Goal: Check status: Check status

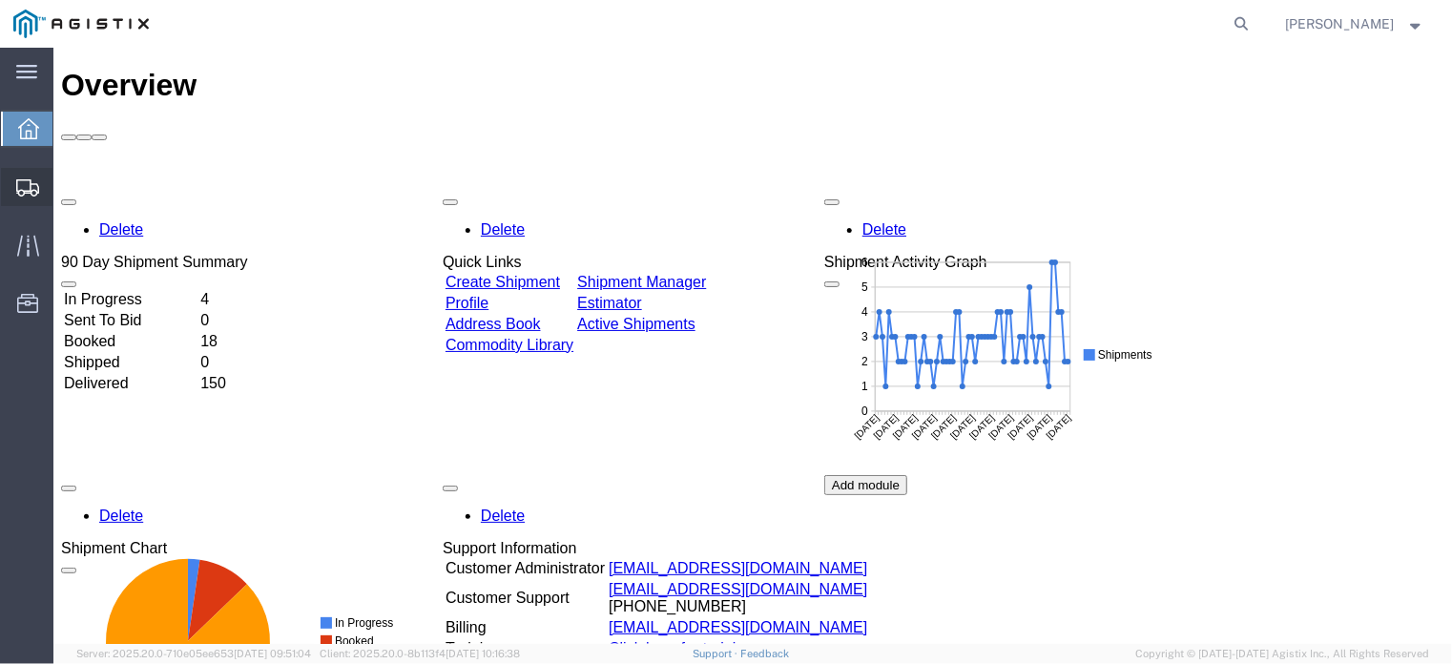
click at [0, 0] on span "Shipment Manager" at bounding box center [0, 0] width 0 height 0
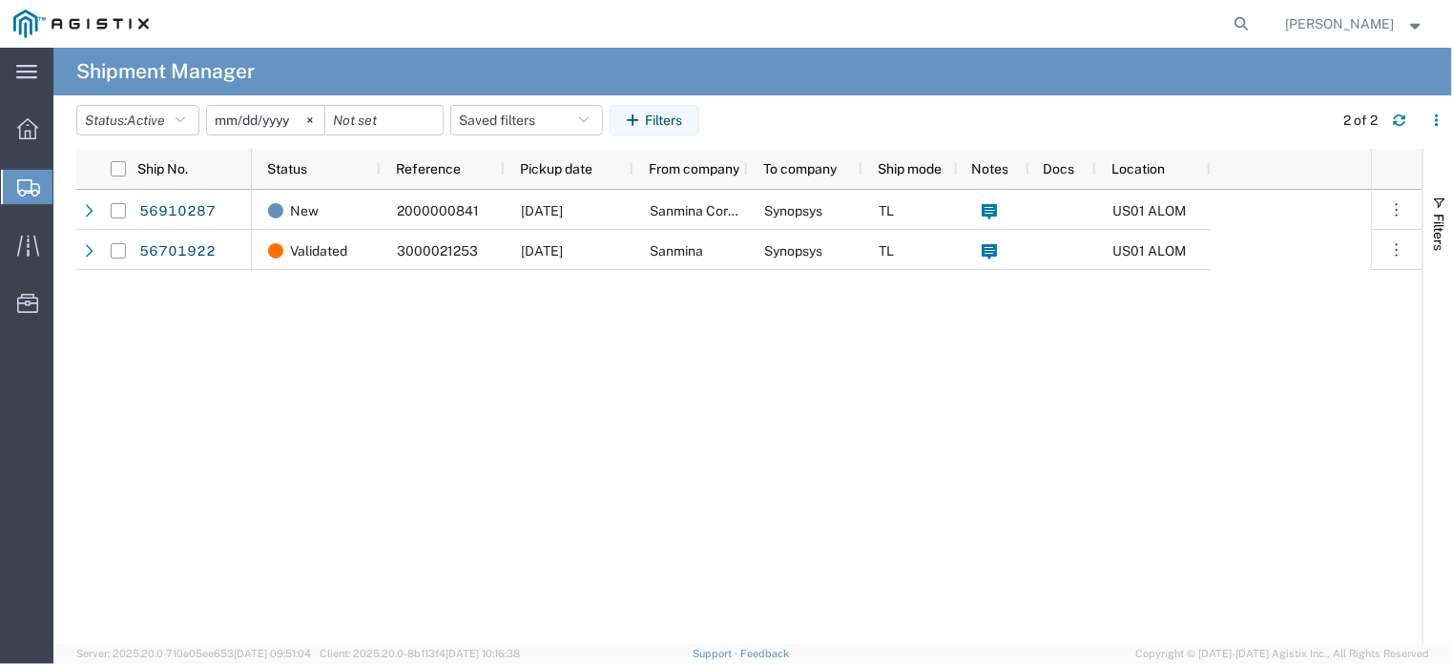
click at [179, 136] on agx-table-filter-chips "Status: Active Active All Approved Booked Canceled Delivered Denied New On Hold…" at bounding box center [699, 127] width 1247 height 44
click at [190, 110] on button "Status: Active" at bounding box center [137, 120] width 123 height 31
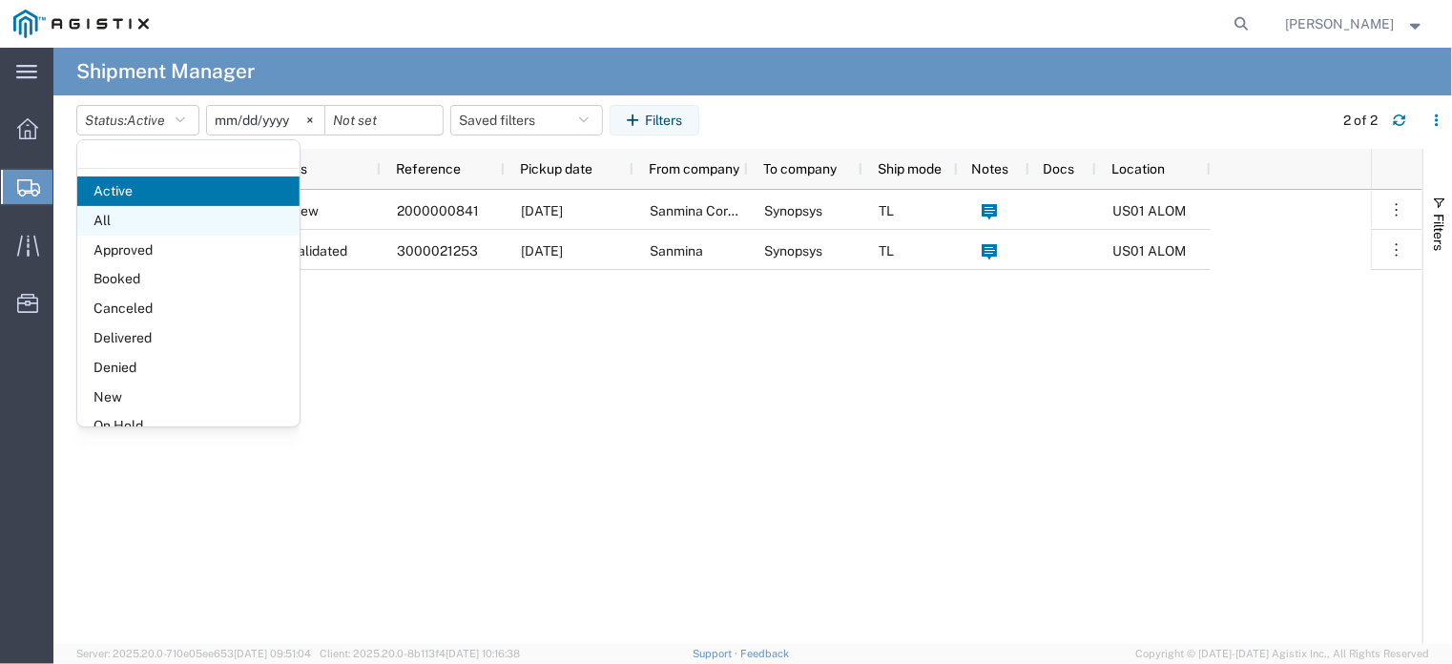
click at [128, 228] on span "All" at bounding box center [188, 221] width 222 height 30
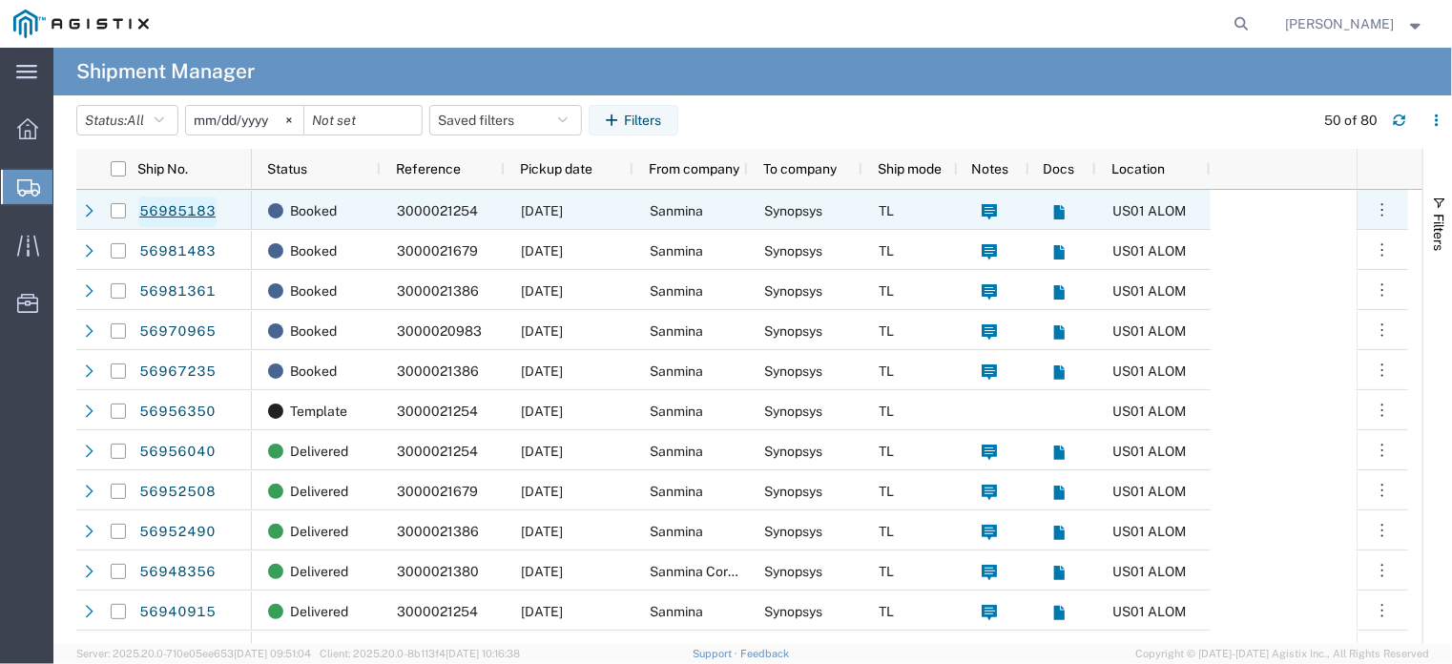
click at [196, 209] on link "56985183" at bounding box center [177, 211] width 78 height 31
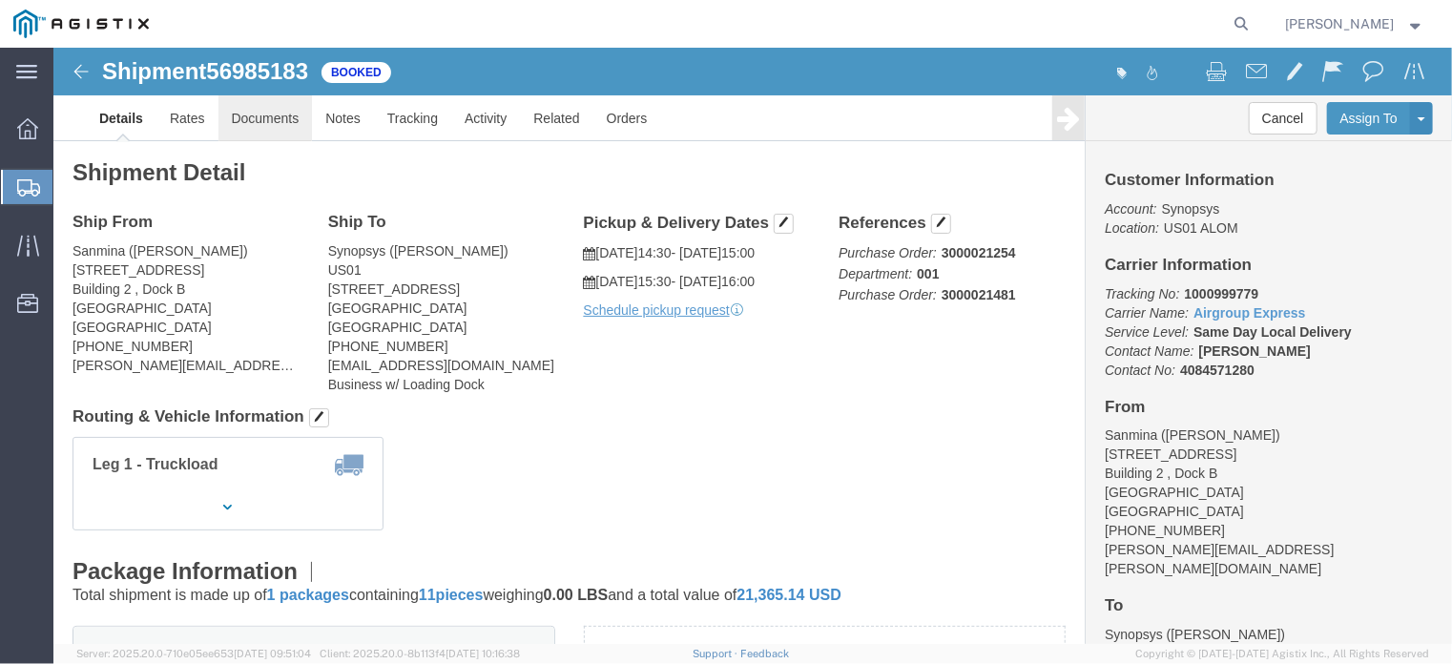
click link "Documents"
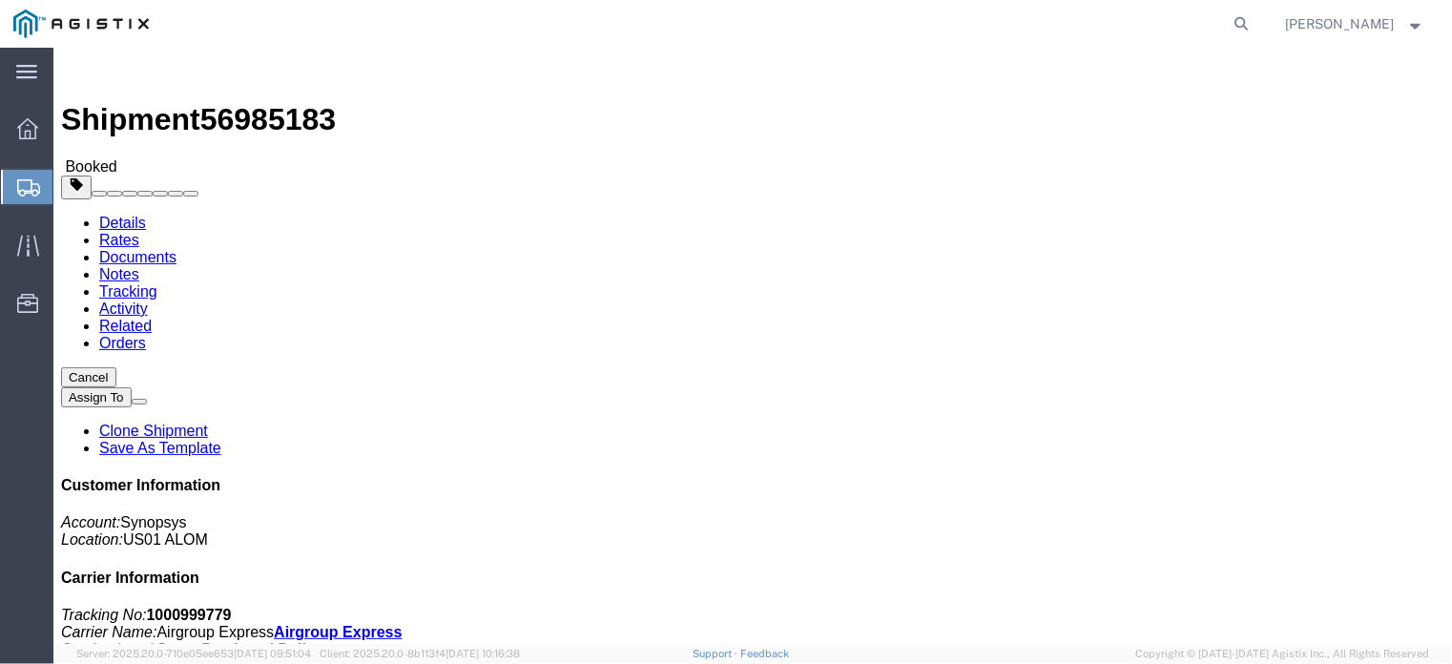
click link "Documents"
